Goal: Use online tool/utility

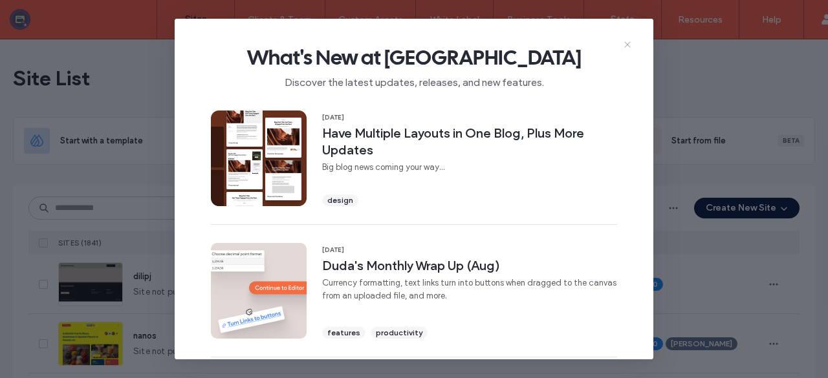
click at [628, 46] on use at bounding box center [627, 45] width 6 height 6
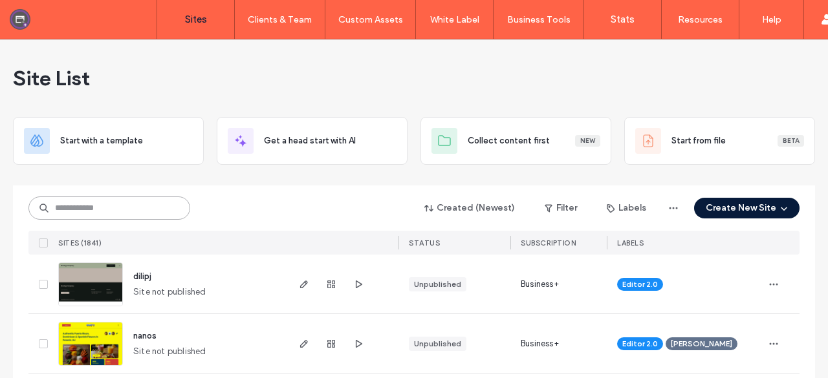
click at [132, 202] on input at bounding box center [109, 208] width 162 height 23
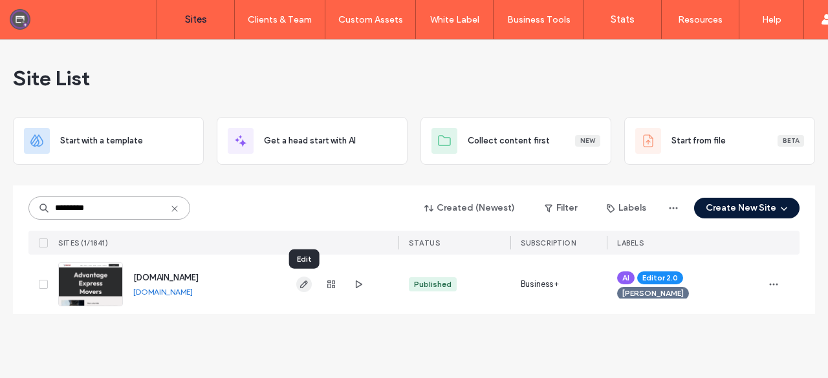
type input "*********"
click at [305, 284] on use "button" at bounding box center [304, 285] width 8 height 8
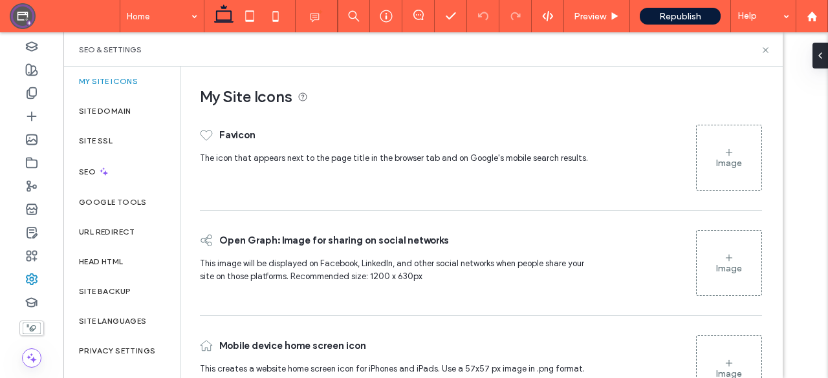
click at [114, 198] on label "Google Tools" at bounding box center [113, 202] width 68 height 9
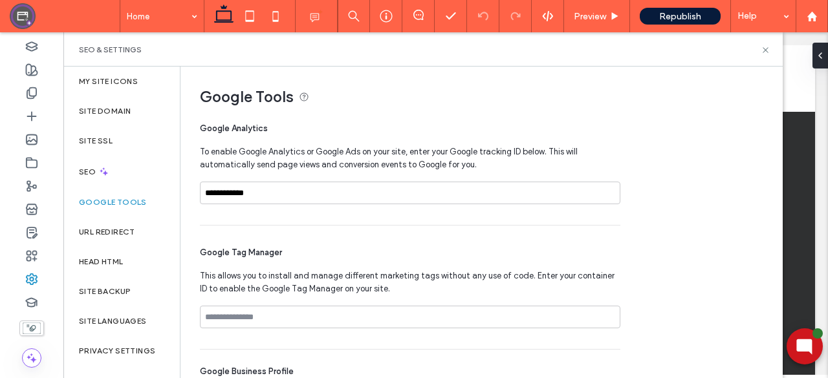
scroll to position [47, 0]
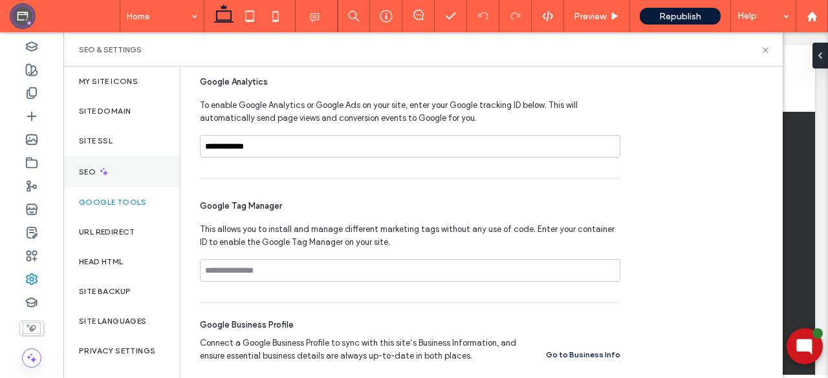
click at [104, 174] on icon at bounding box center [103, 171] width 11 height 11
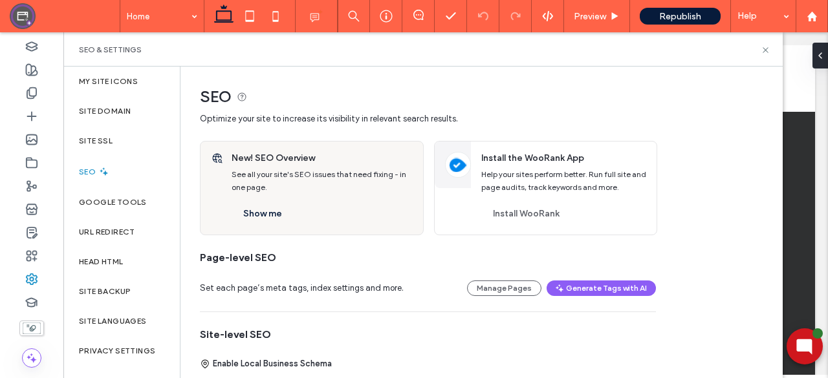
scroll to position [273, 0]
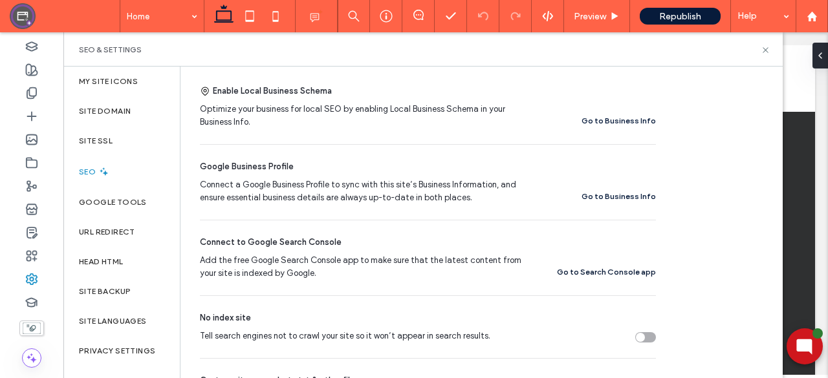
click at [575, 270] on button "Go to Search Console app" at bounding box center [606, 272] width 99 height 16
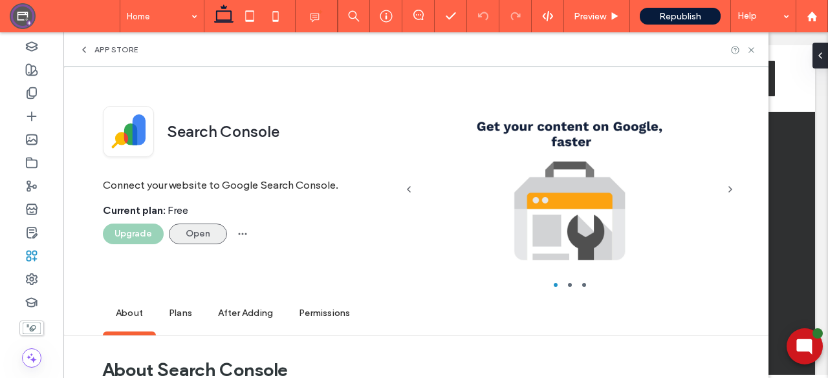
click at [204, 242] on button "Open" at bounding box center [198, 234] width 58 height 21
